Goal: Task Accomplishment & Management: Manage account settings

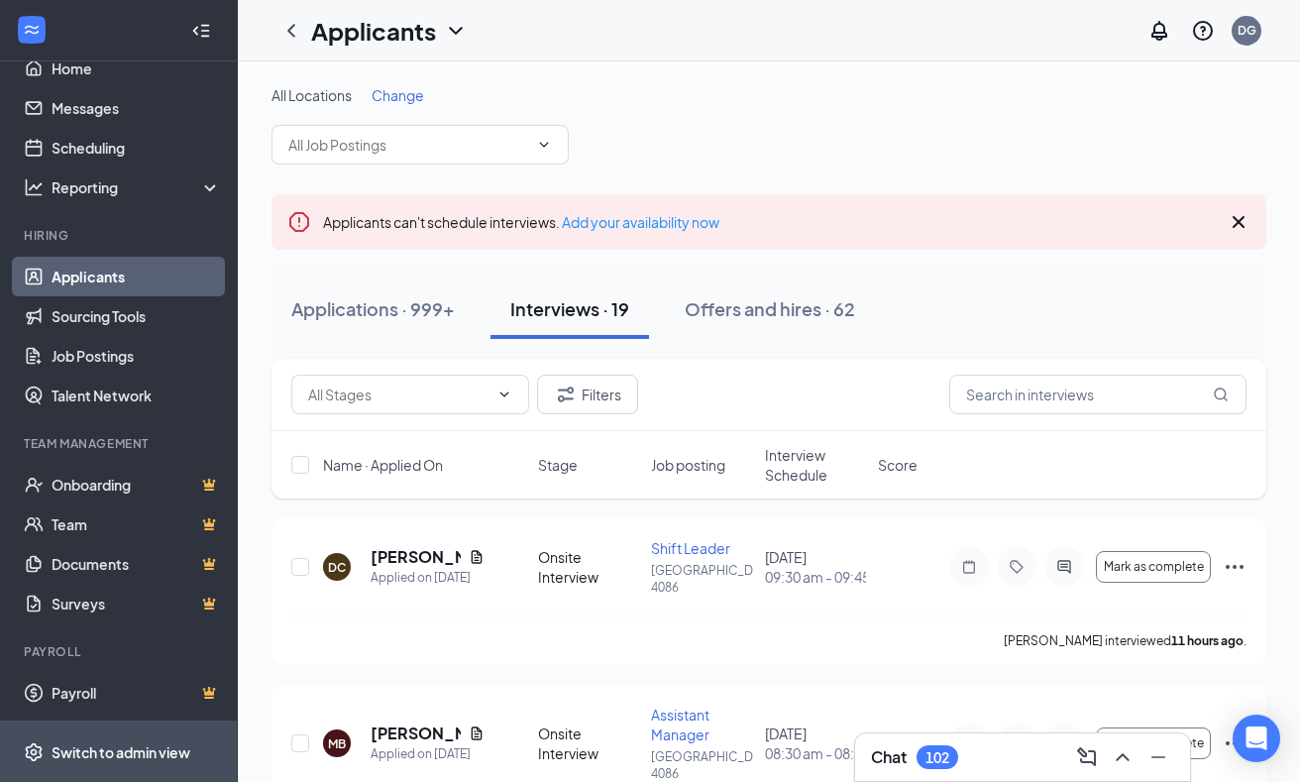
scroll to position [33, 0]
click at [123, 752] on div "Switch to admin view" at bounding box center [121, 752] width 139 height 20
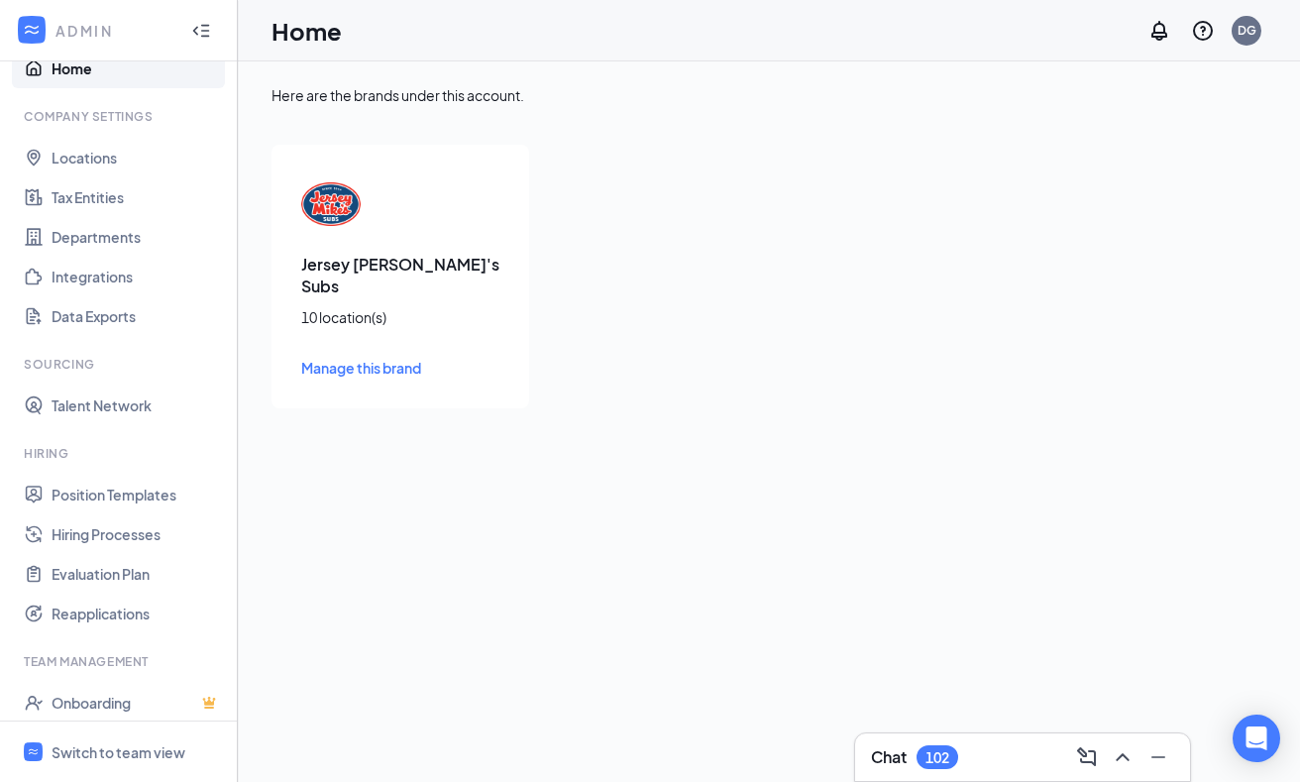
click at [389, 227] on div "Jersey [PERSON_NAME]'s Subs 10 location(s) Manage this brand" at bounding box center [401, 277] width 258 height 264
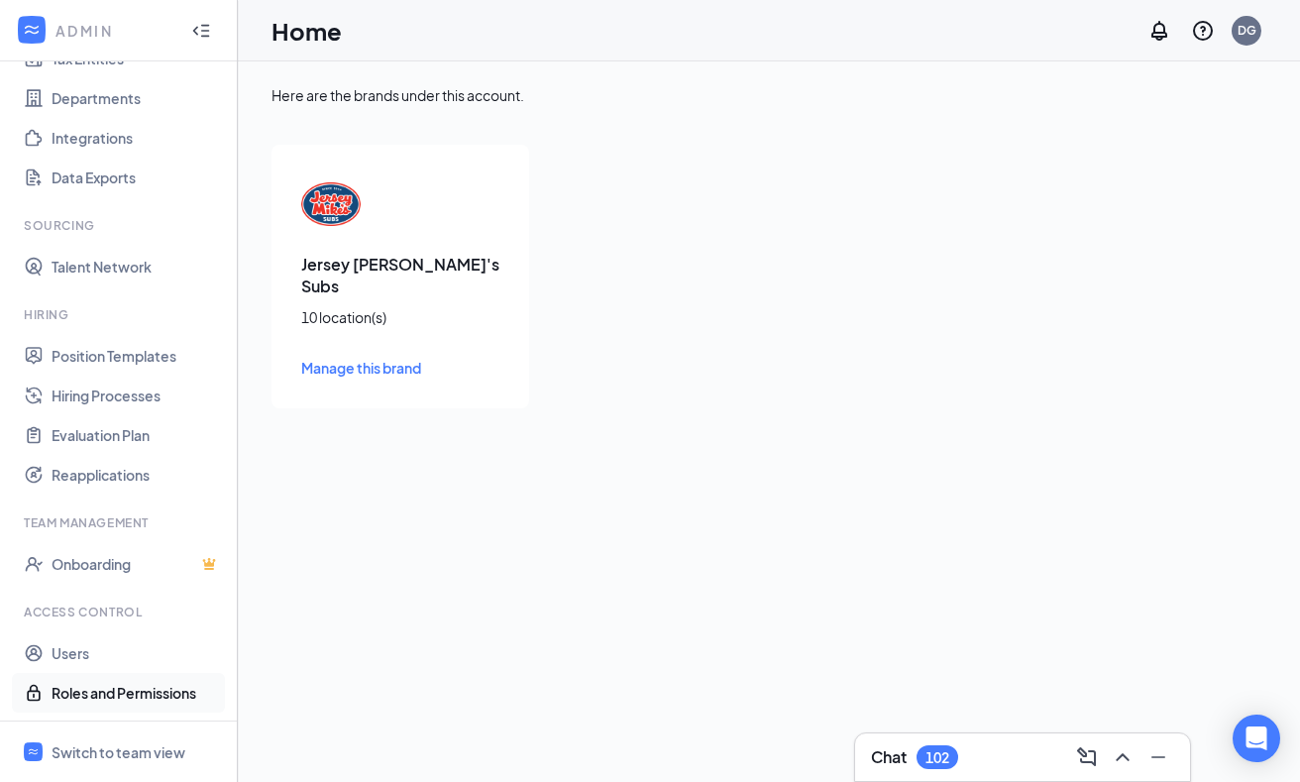
scroll to position [171, 0]
click at [75, 649] on link "Users" at bounding box center [136, 653] width 169 height 40
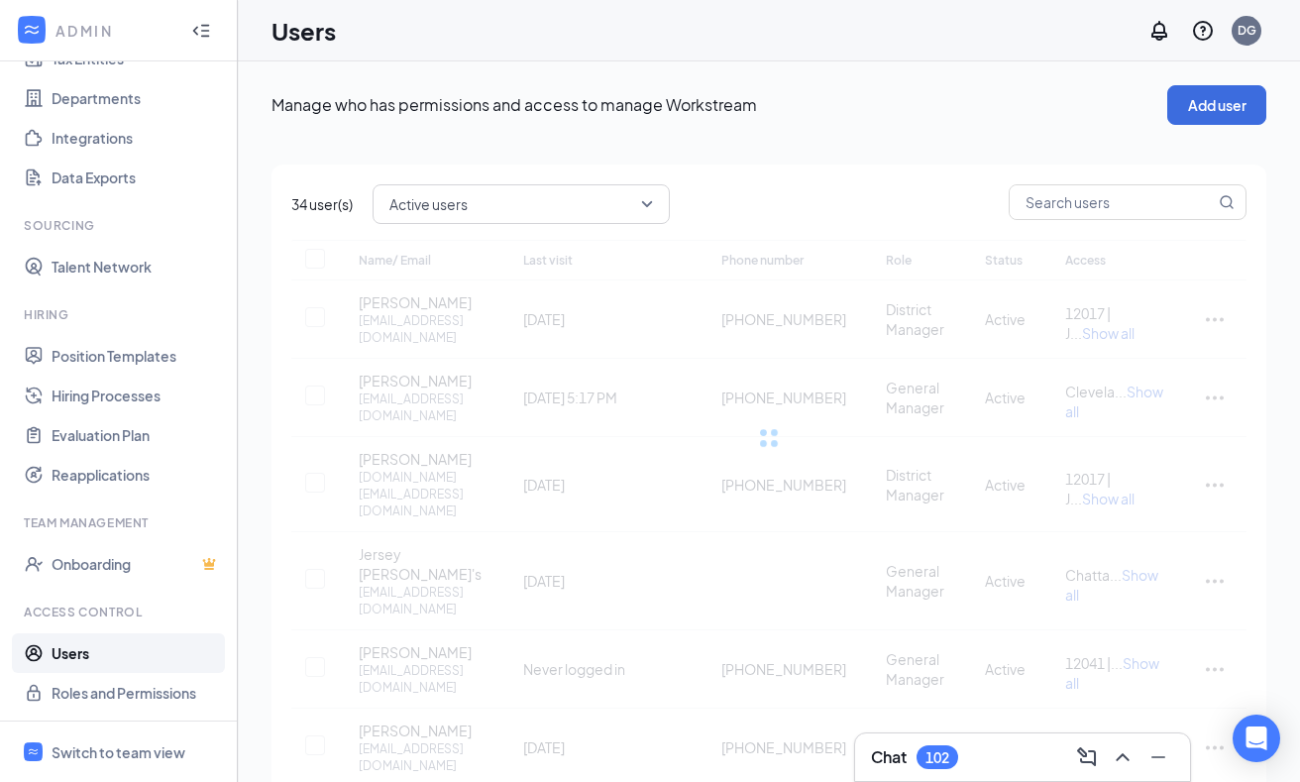
checkbox input "false"
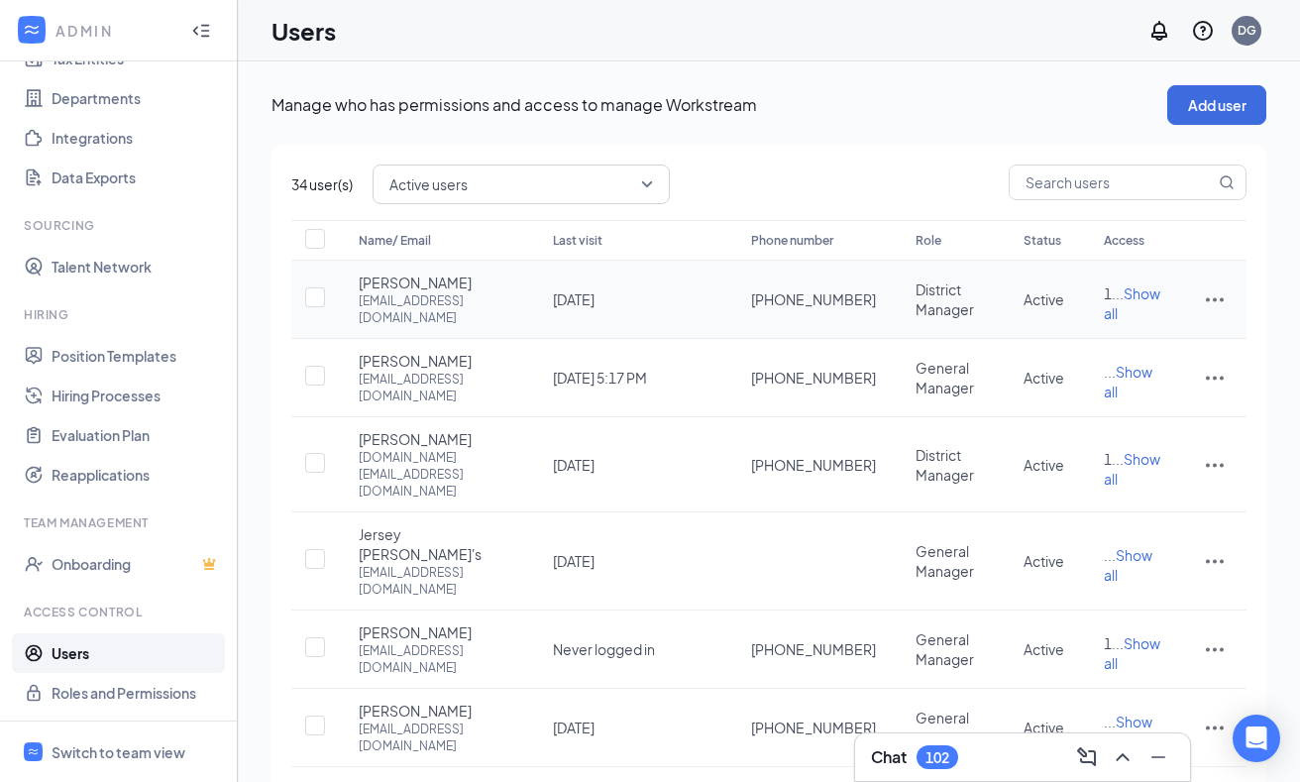
click at [1212, 299] on icon "ActionsIcon" at bounding box center [1215, 299] width 24 height 24
click at [1123, 345] on span "Edit user" at bounding box center [1116, 349] width 56 height 18
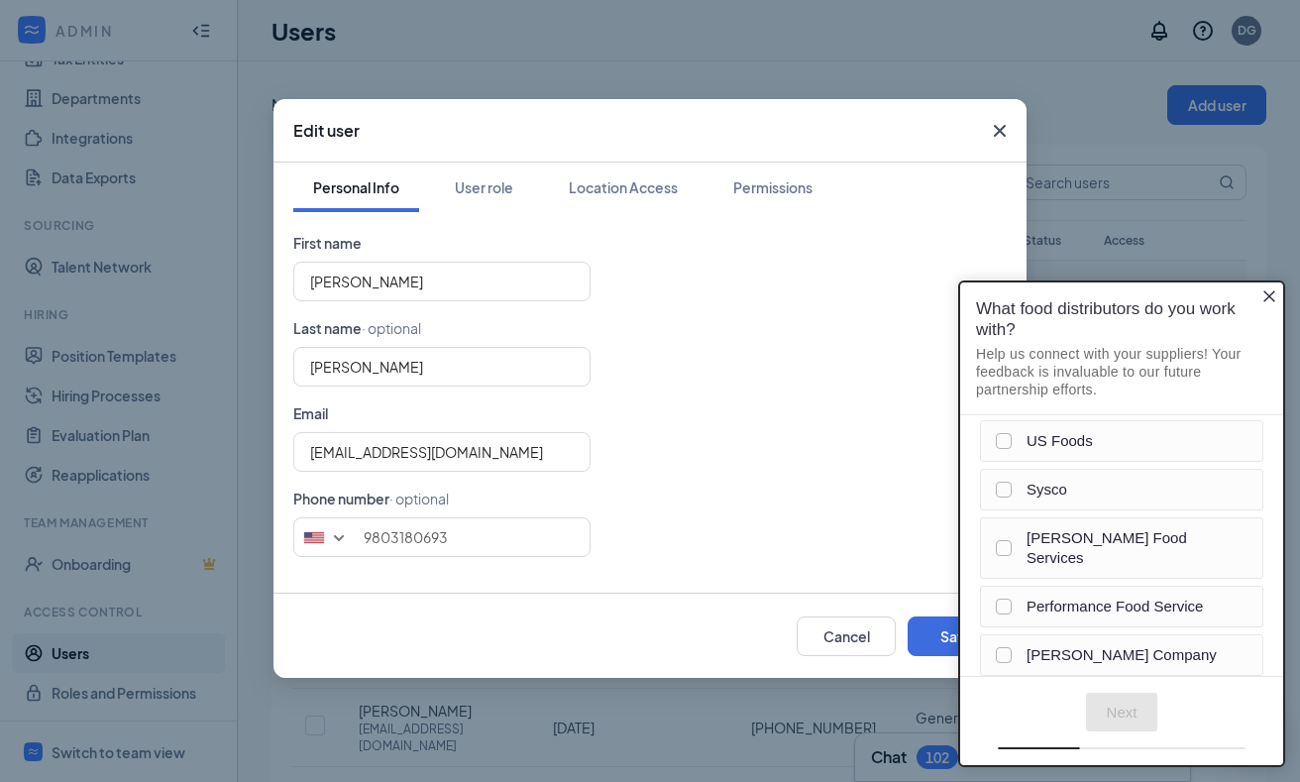
type input "[PHONE_NUMBER]"
click at [495, 193] on div "User role" at bounding box center [484, 187] width 58 height 20
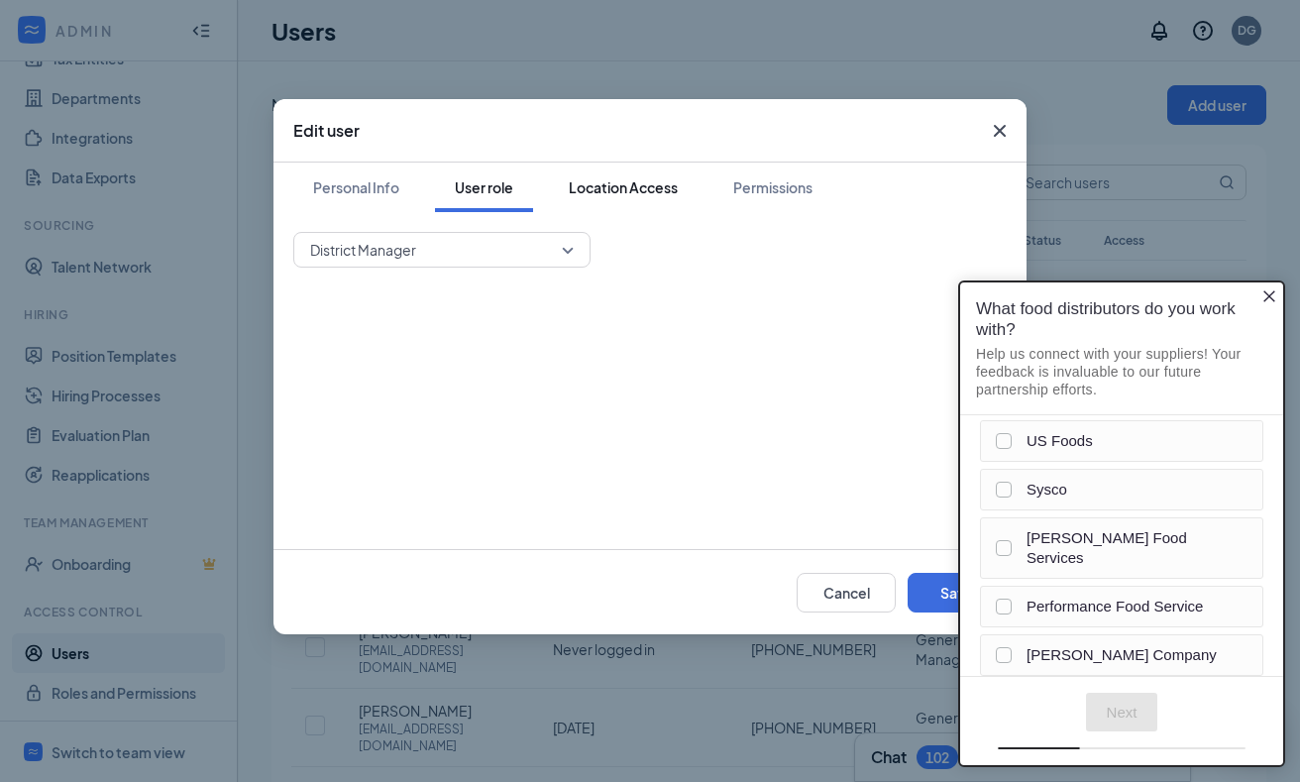
click at [602, 191] on div "Location Access" at bounding box center [623, 187] width 109 height 20
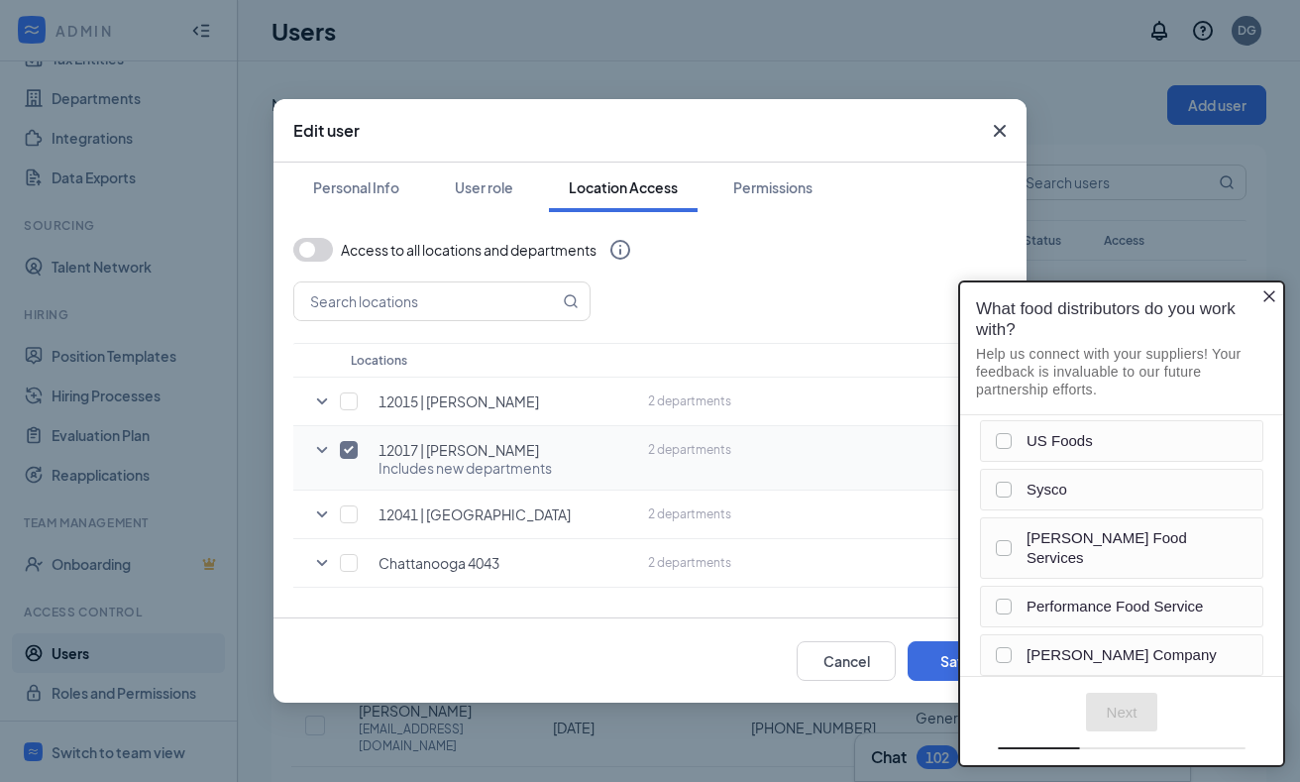
click at [350, 445] on input "checkbox" at bounding box center [349, 450] width 18 height 18
checkbox input "false"
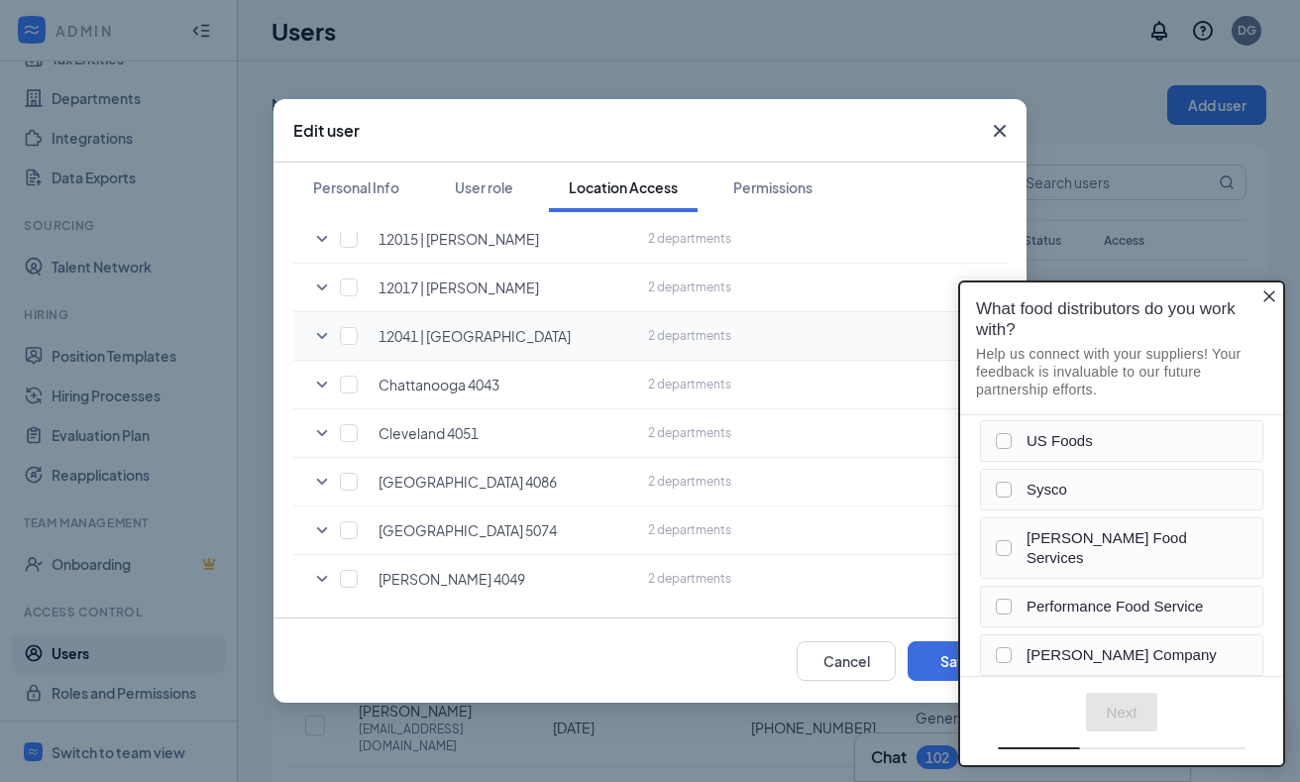
scroll to position [178, 0]
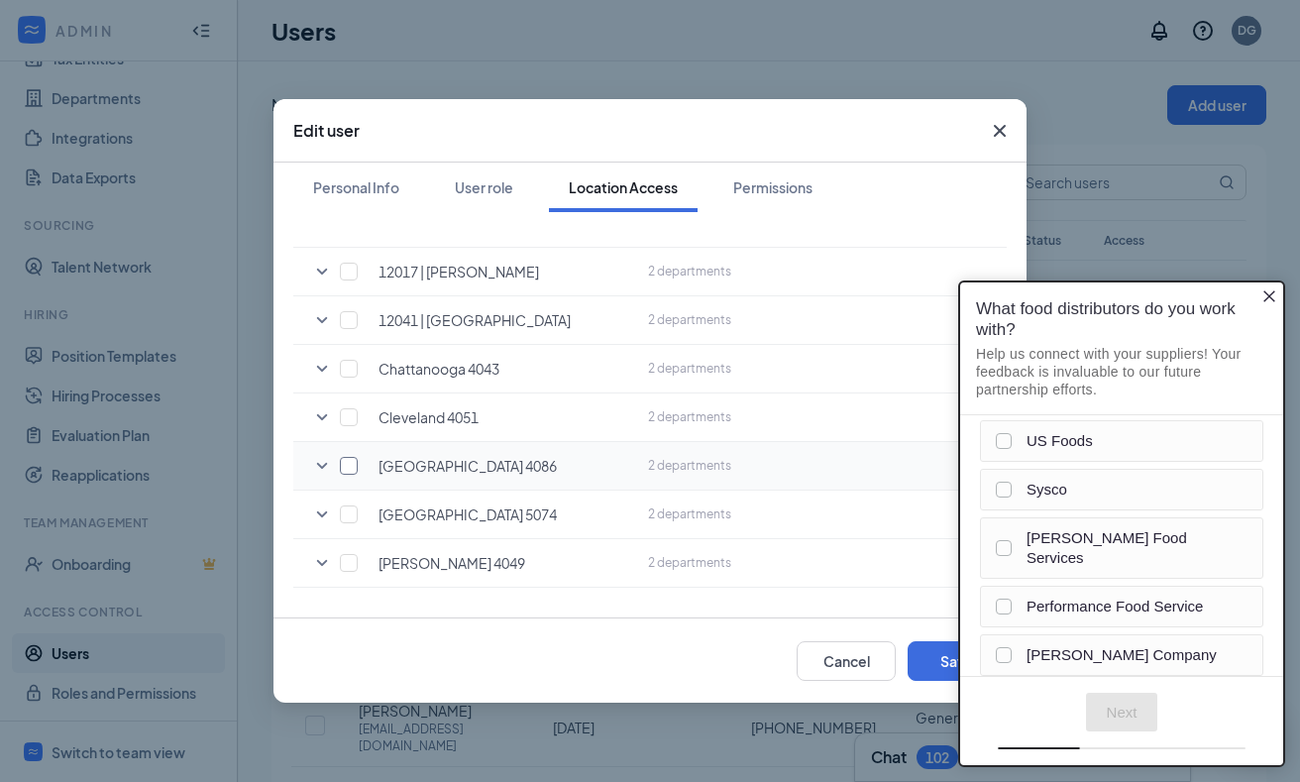
click at [344, 458] on input "checkbox" at bounding box center [349, 466] width 18 height 18
checkbox input "true"
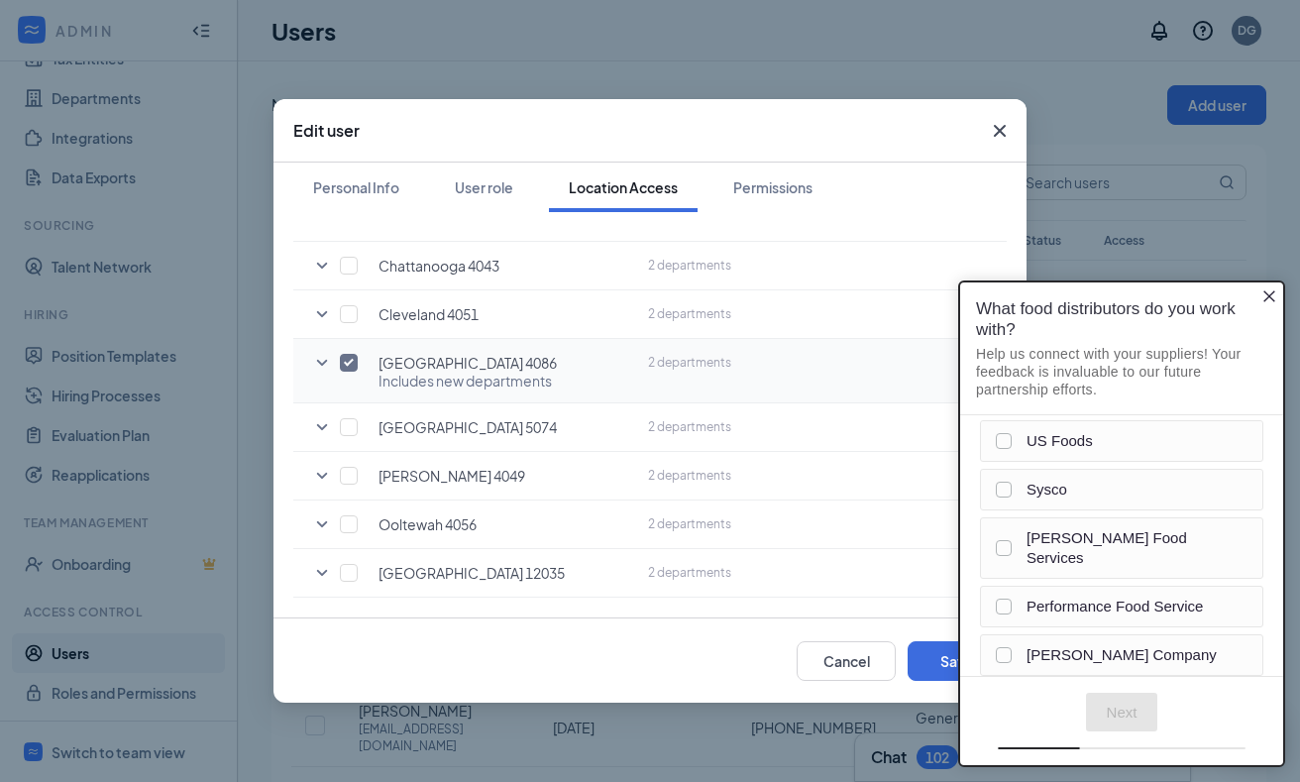
scroll to position [281, 0]
click at [1270, 293] on icon "Close button" at bounding box center [1270, 296] width 16 height 16
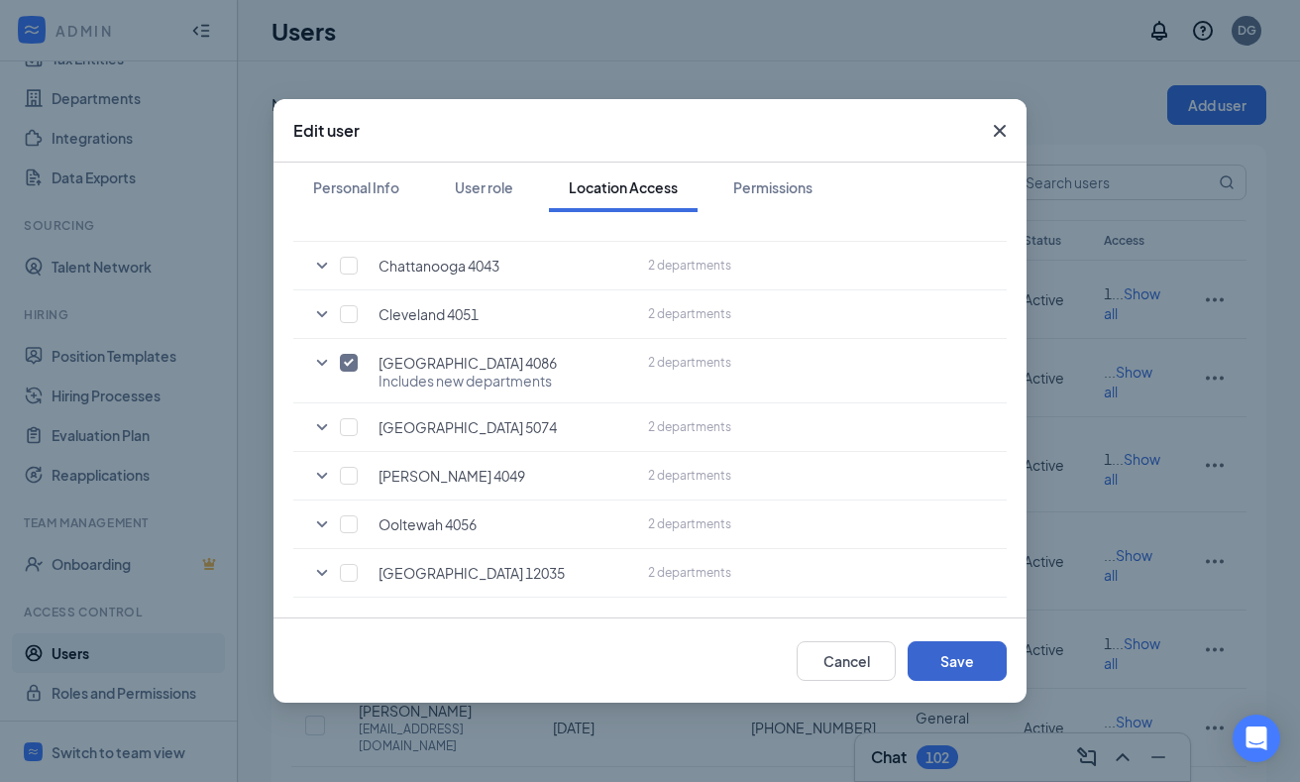
click at [980, 658] on button "Save" at bounding box center [957, 661] width 99 height 40
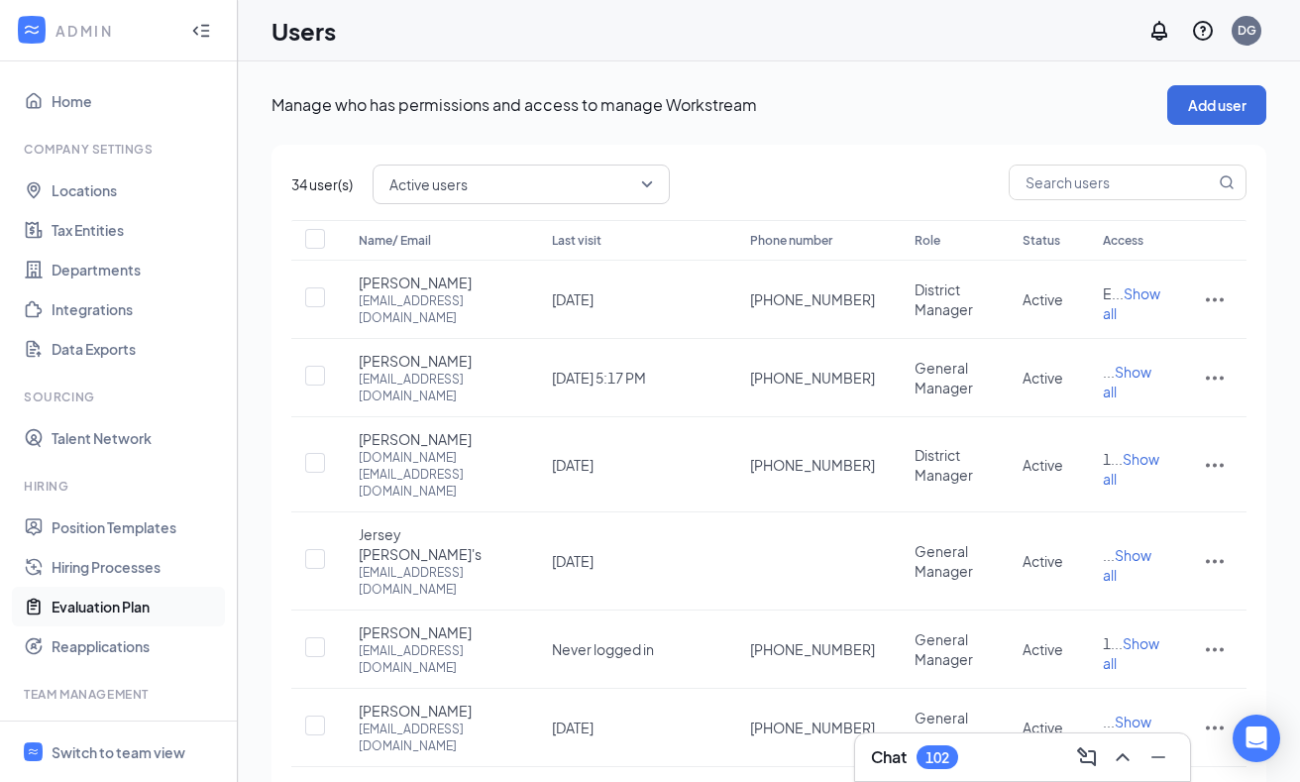
scroll to position [0, 0]
click at [106, 756] on div "Switch to team view" at bounding box center [119, 752] width 134 height 20
